Goal: Check status: Check status

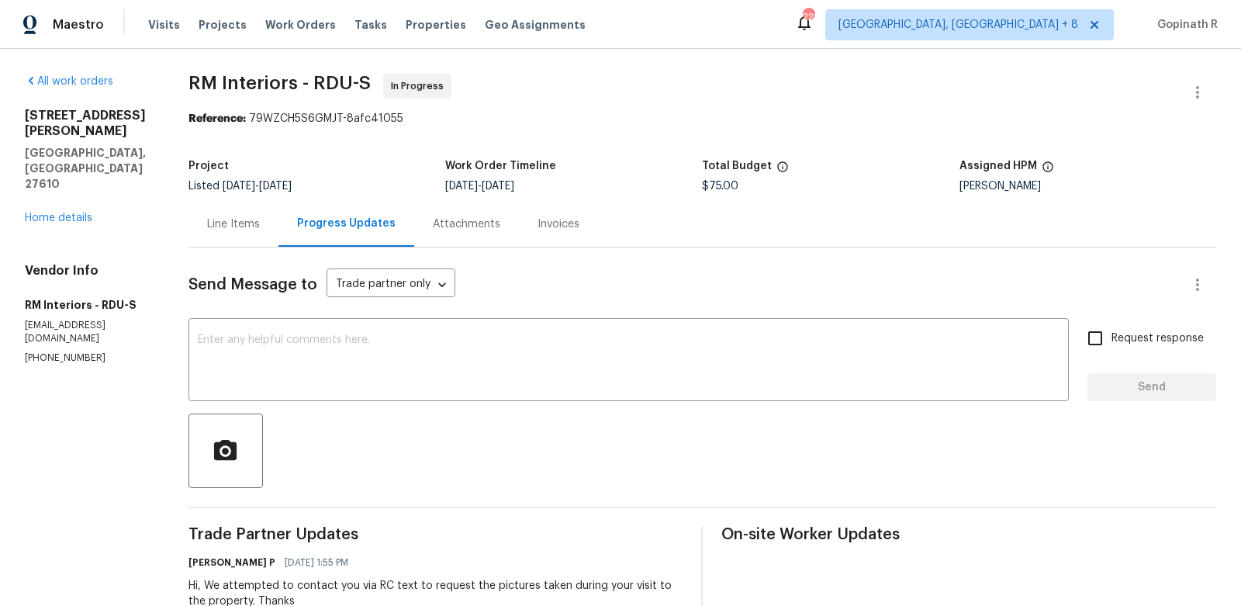
click at [245, 229] on div "Line Items" at bounding box center [233, 224] width 53 height 16
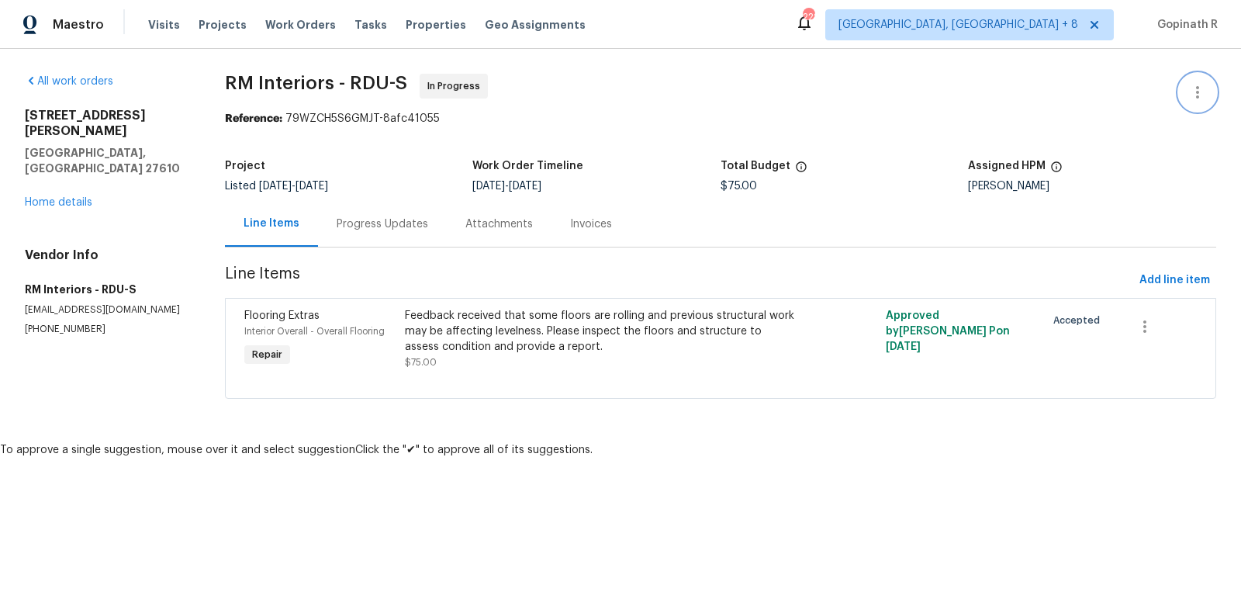
click at [1191, 92] on icon "button" at bounding box center [1197, 92] width 19 height 19
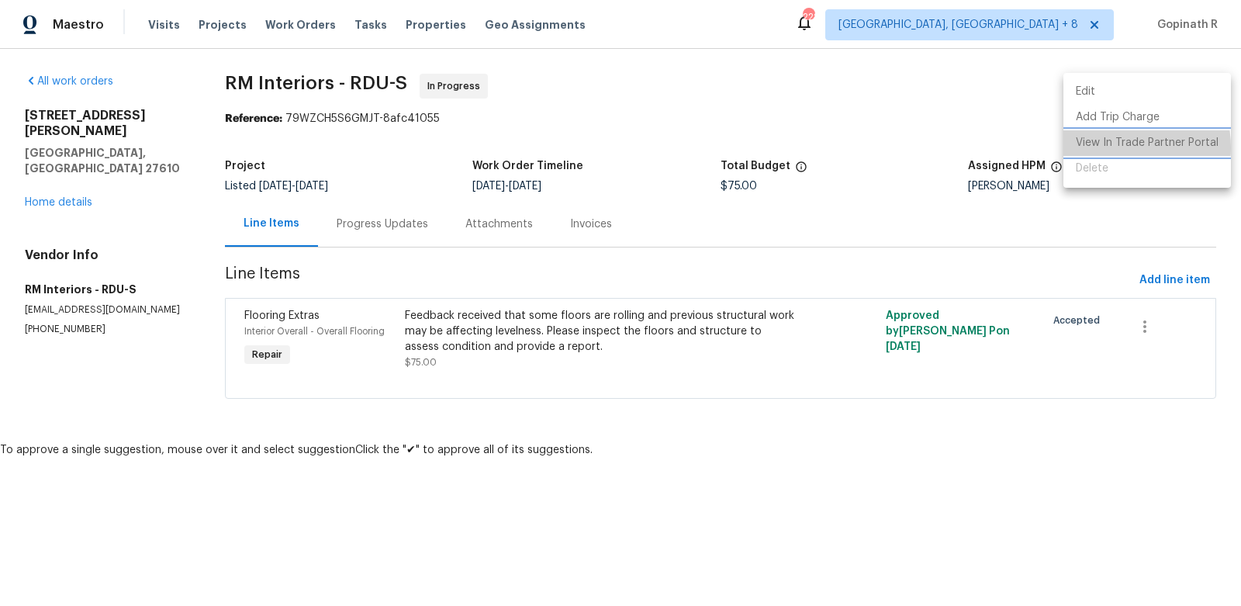
click at [1109, 147] on li "View In Trade Partner Portal" at bounding box center [1147, 143] width 168 height 26
